Goal: Task Accomplishment & Management: Complete application form

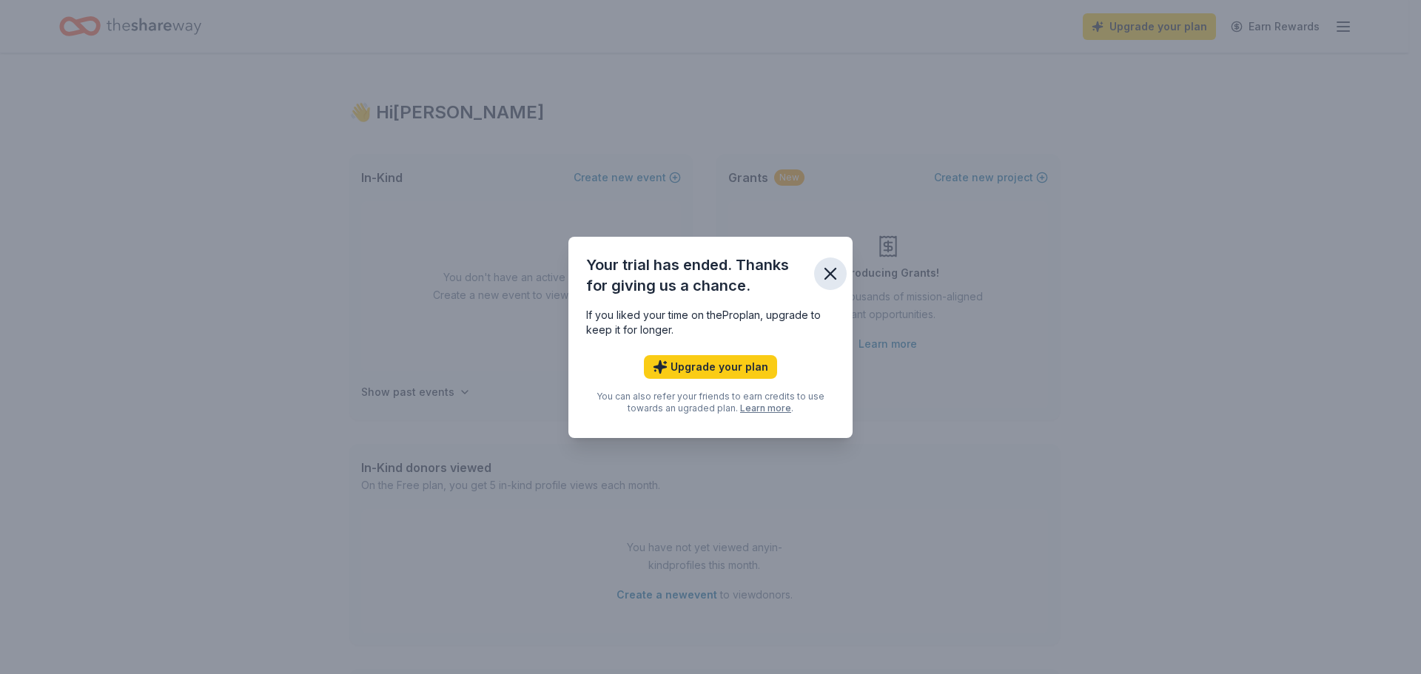
click at [829, 272] on icon "button" at bounding box center [830, 274] width 10 height 10
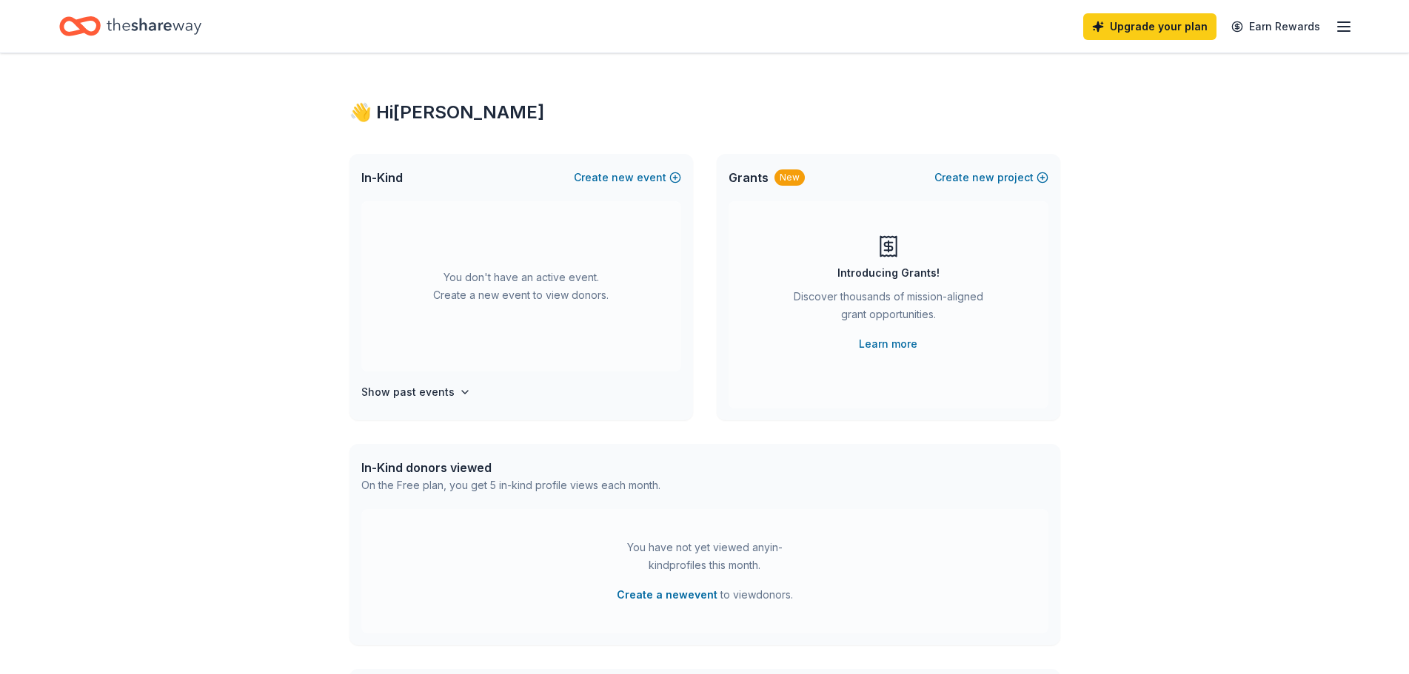
click at [147, 27] on icon "Home" at bounding box center [154, 26] width 95 height 16
click at [621, 175] on span "new" at bounding box center [622, 178] width 22 height 18
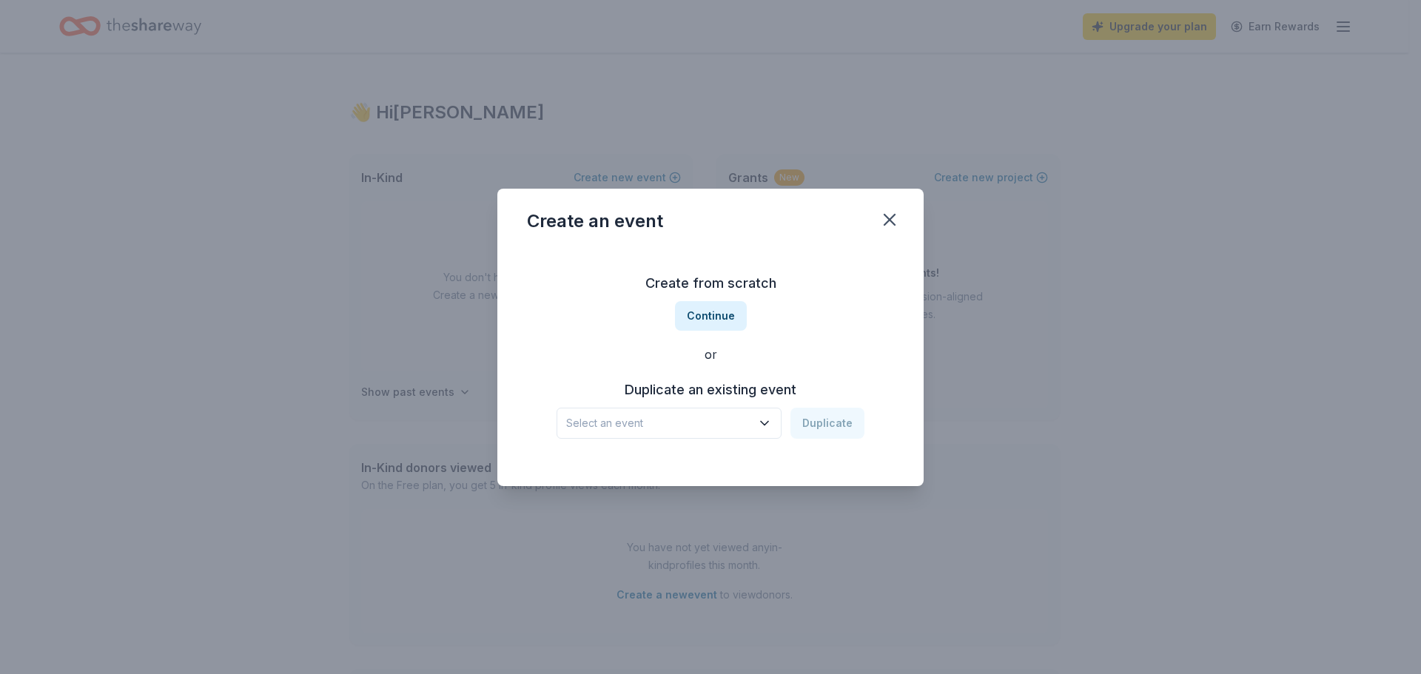
scroll to position [350, 0]
click at [697, 325] on button "Continue" at bounding box center [711, 316] width 72 height 30
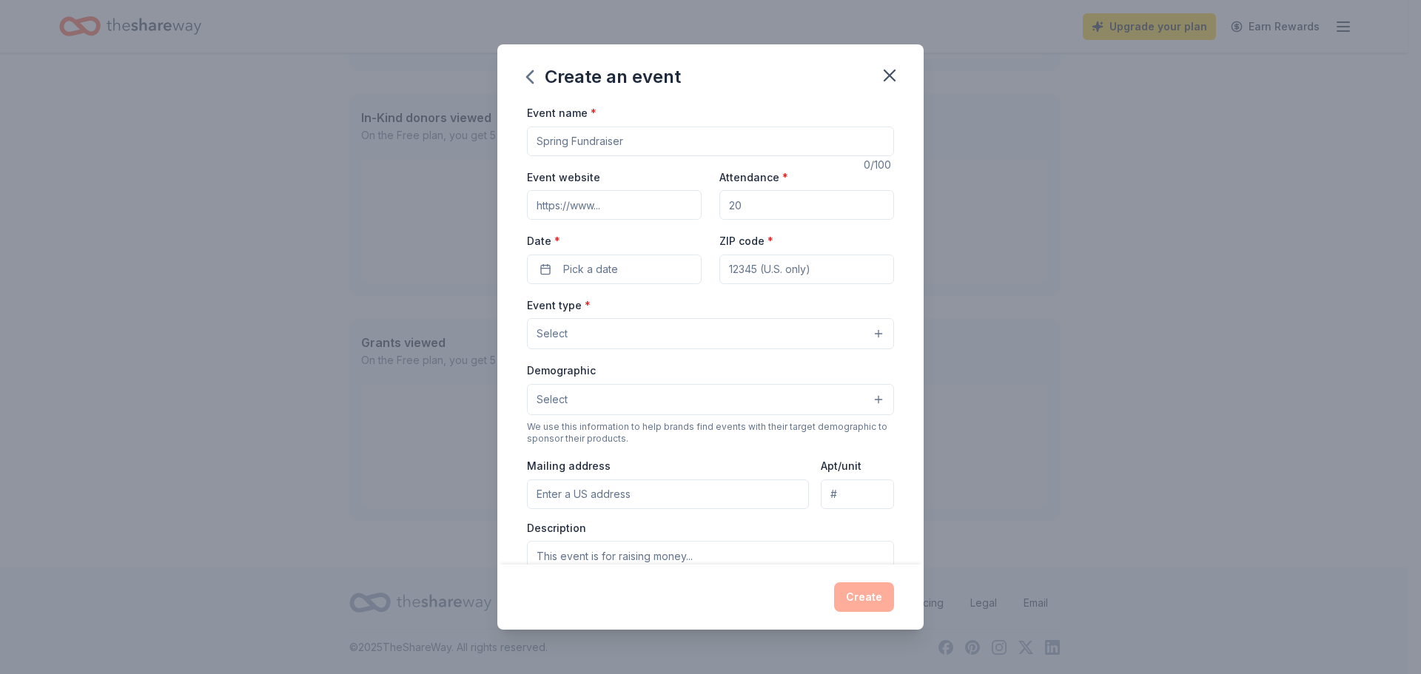
click at [590, 131] on input "Event name *" at bounding box center [710, 142] width 367 height 30
type input "JV Tournament"
click at [745, 205] on input "Attendance *" at bounding box center [807, 205] width 175 height 30
type input "500"
click at [643, 279] on button "Pick a date" at bounding box center [614, 270] width 175 height 30
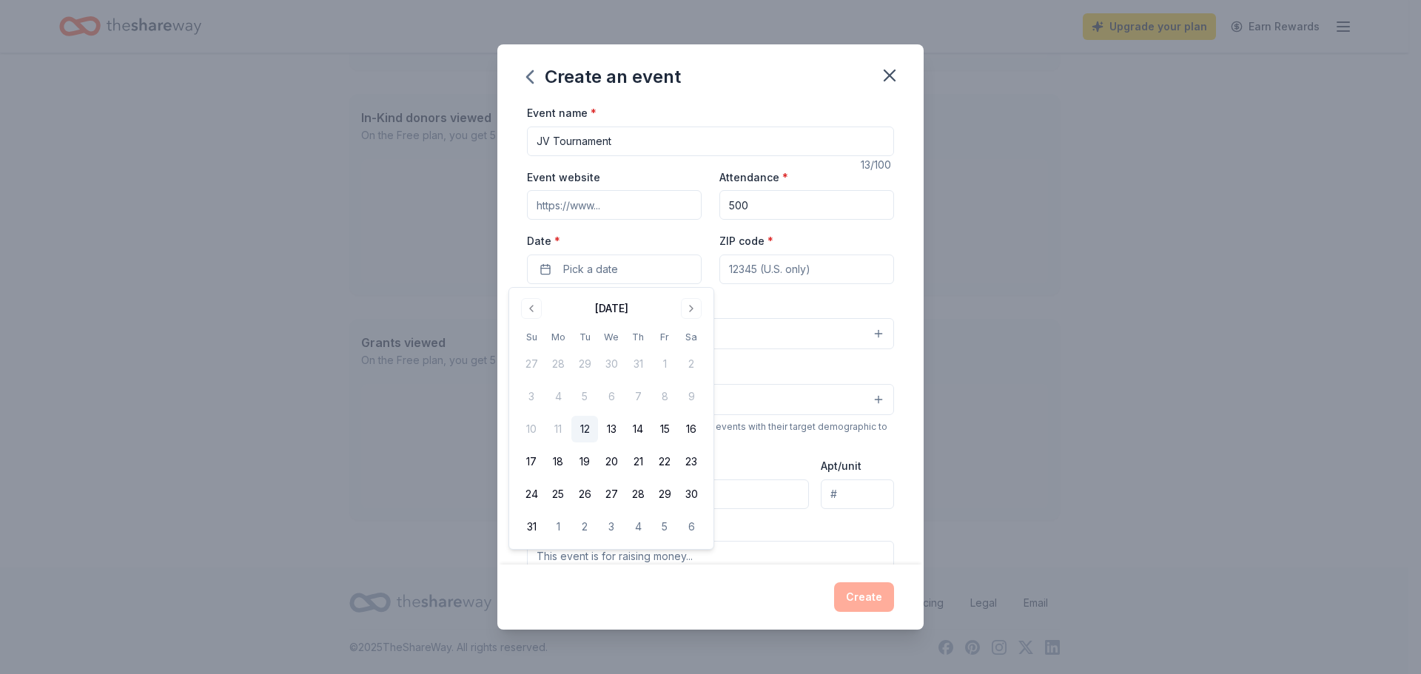
click at [679, 318] on div "[DATE] Su Mo Tu We Th Fr Sa 27 28 29 30 31 1 2 3 4 5 6 7 8 9 10 11 12 13 14 15 …" at bounding box center [611, 419] width 187 height 244
click at [689, 313] on button "Go to next month" at bounding box center [691, 308] width 21 height 21
drag, startPoint x: 668, startPoint y: 463, endPoint x: 692, endPoint y: 433, distance: 39.0
click at [667, 463] on button "26" at bounding box center [664, 462] width 27 height 27
click at [771, 268] on input "ZIP code *" at bounding box center [807, 270] width 175 height 30
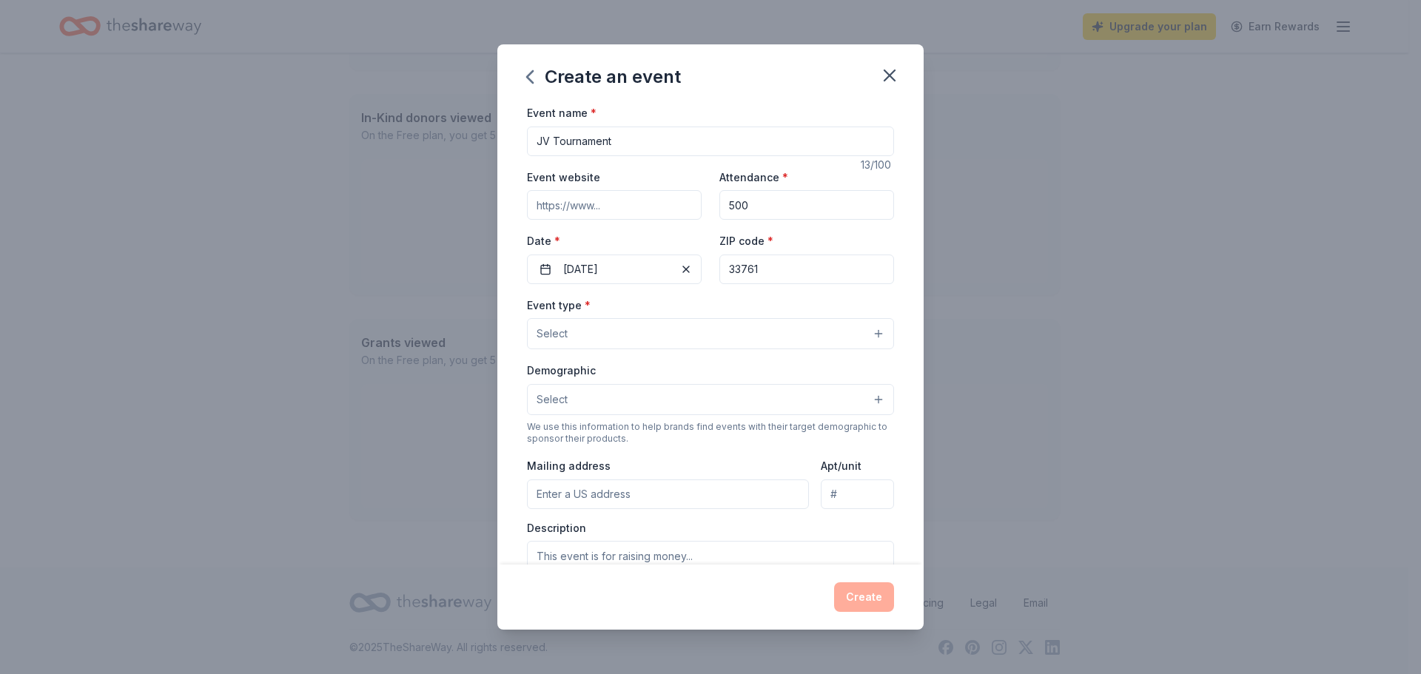
type input "33761"
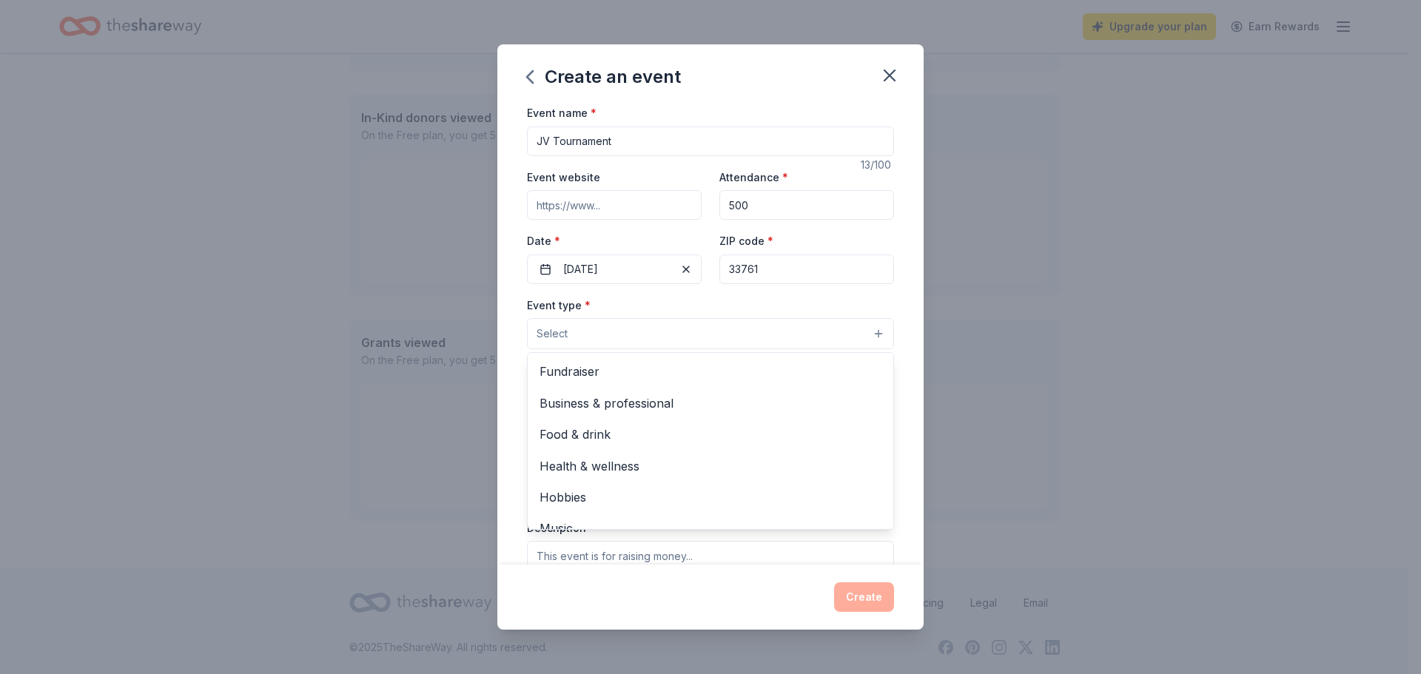
click at [710, 336] on button "Select" at bounding box center [710, 333] width 367 height 31
click at [647, 372] on span "Fundraiser" at bounding box center [711, 371] width 342 height 19
drag, startPoint x: 994, startPoint y: 399, endPoint x: 833, endPoint y: 400, distance: 161.4
click at [992, 396] on div "Create an event Event name * JV Tournament 13 /100 Event website Attendance * 5…" at bounding box center [710, 337] width 1421 height 674
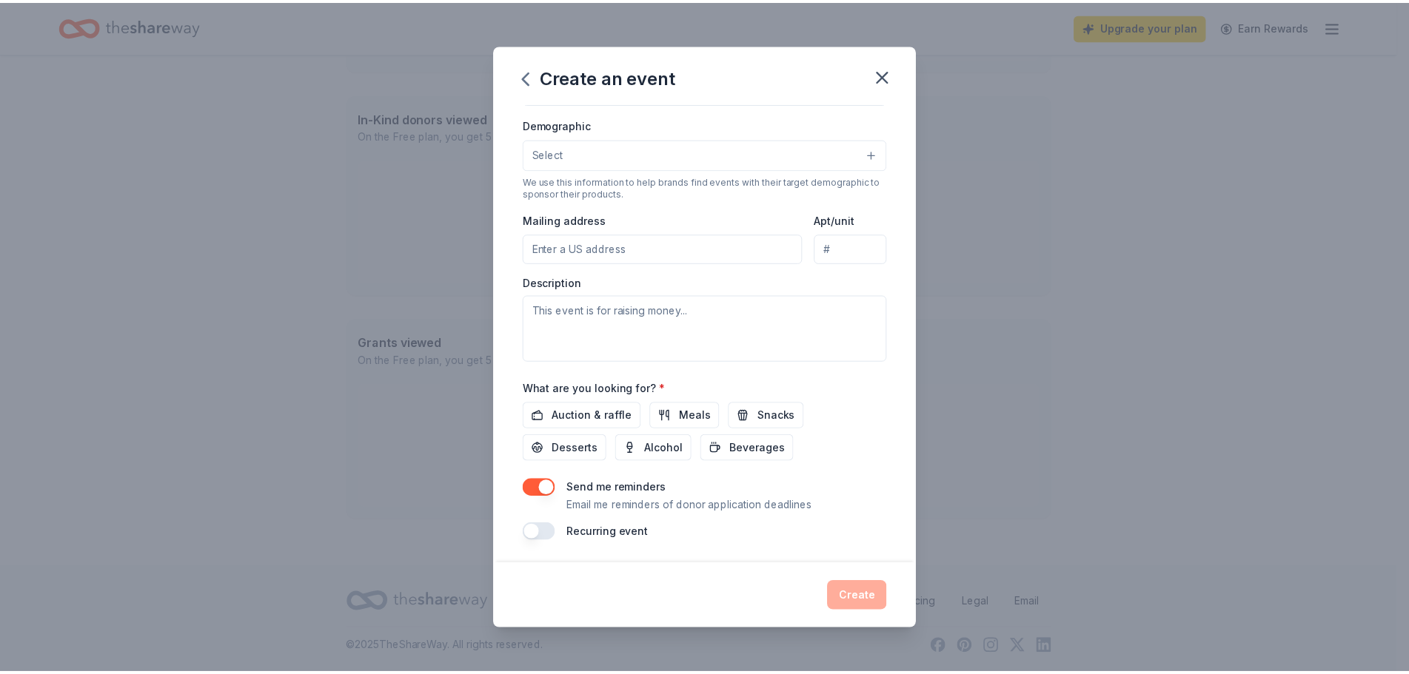
scroll to position [248, 0]
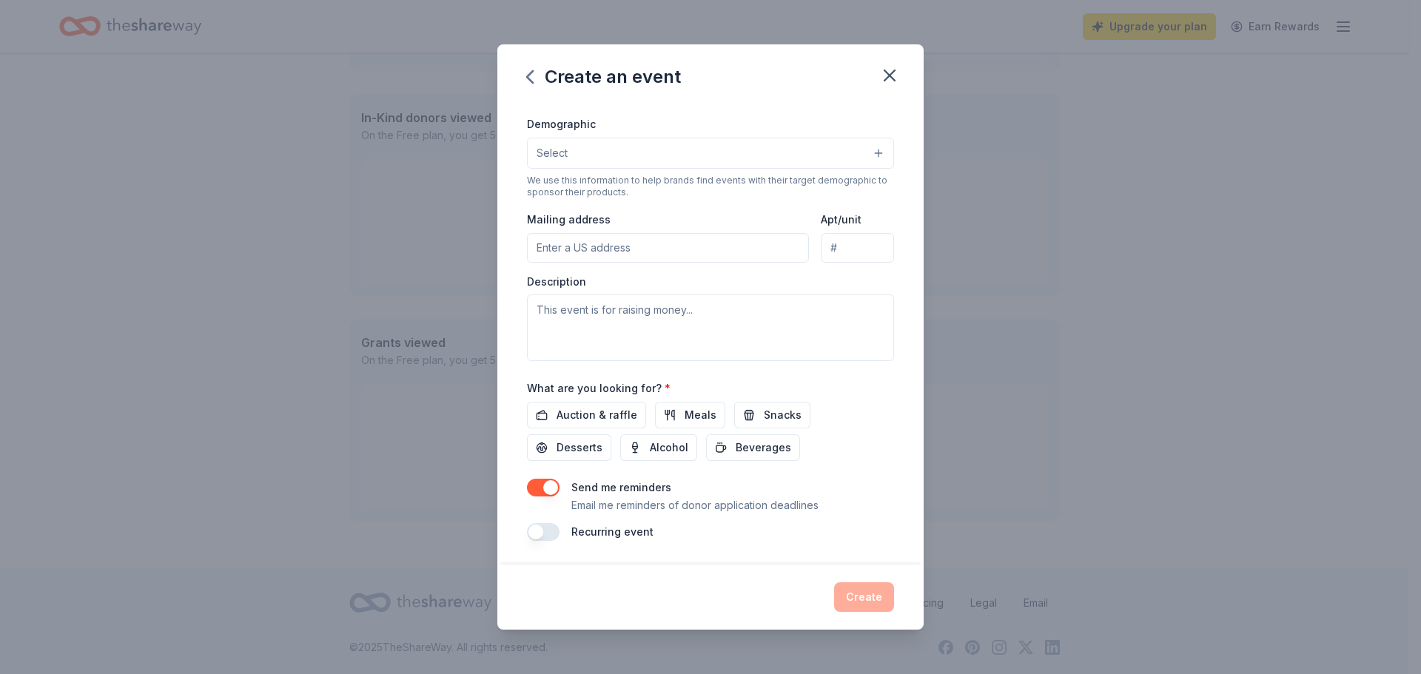
click at [532, 485] on button "button" at bounding box center [543, 488] width 33 height 18
click at [595, 419] on span "Auction & raffle" at bounding box center [597, 415] width 81 height 18
click at [879, 600] on button "Create" at bounding box center [864, 598] width 60 height 30
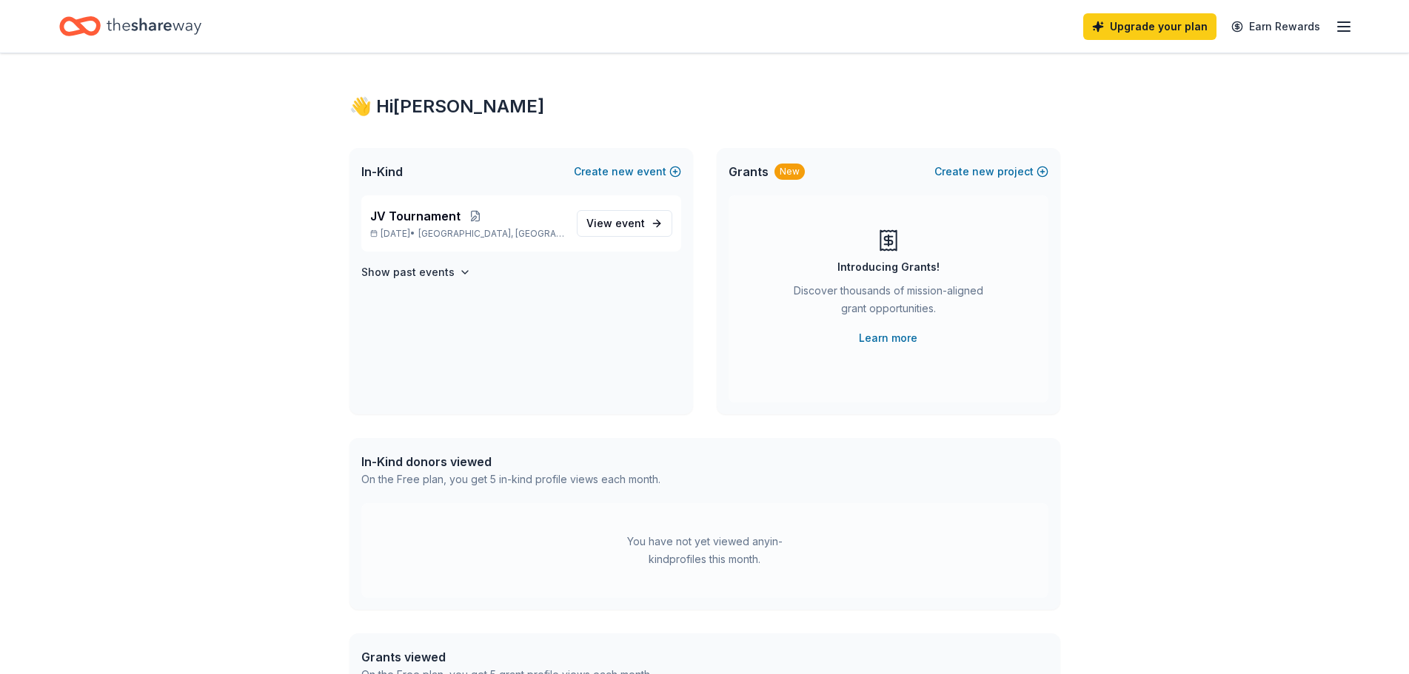
scroll to position [0, 0]
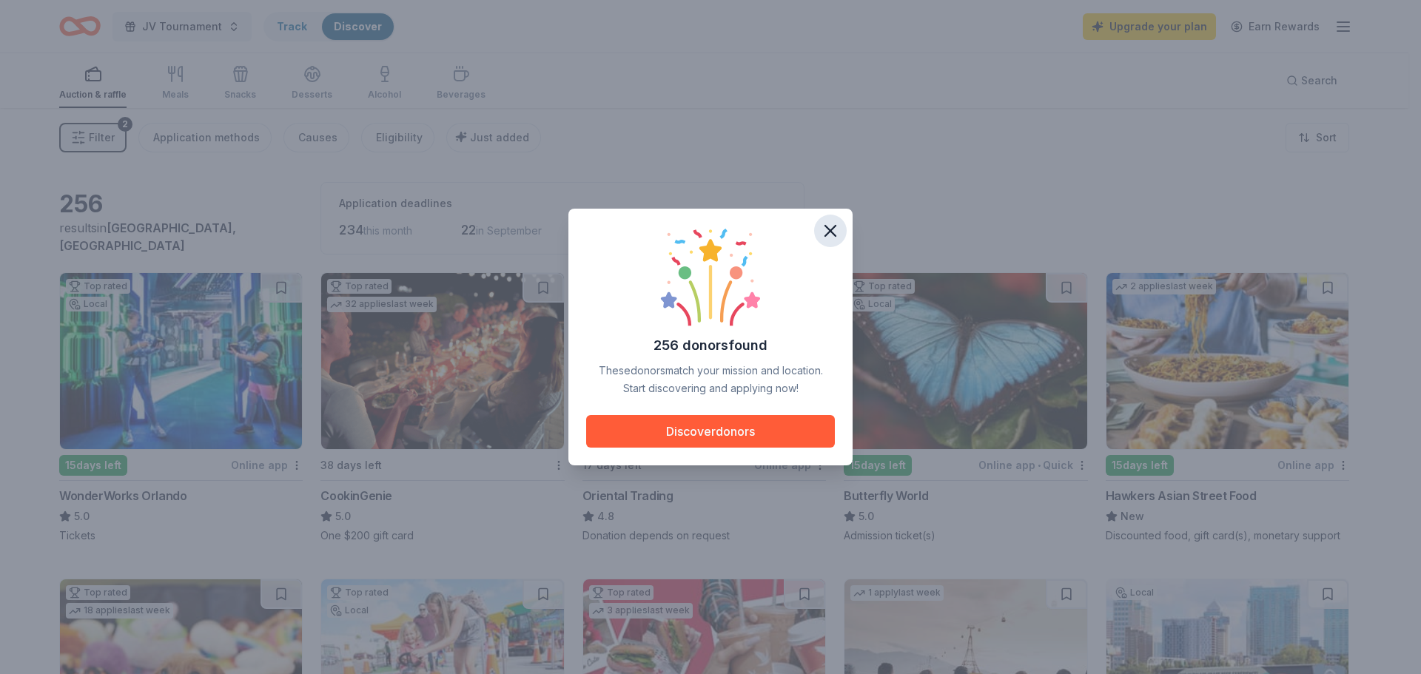
click at [825, 219] on button "button" at bounding box center [830, 231] width 33 height 33
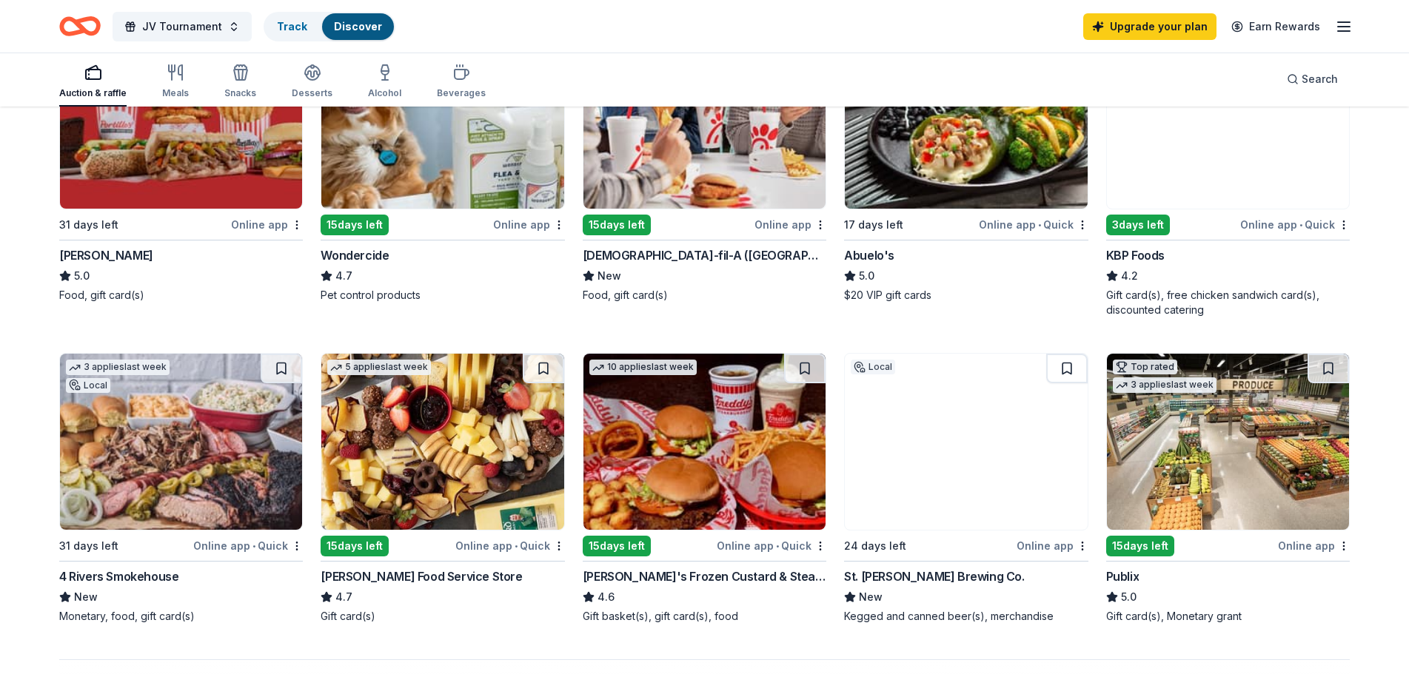
scroll to position [888, 0]
